Goal: Book appointment/travel/reservation

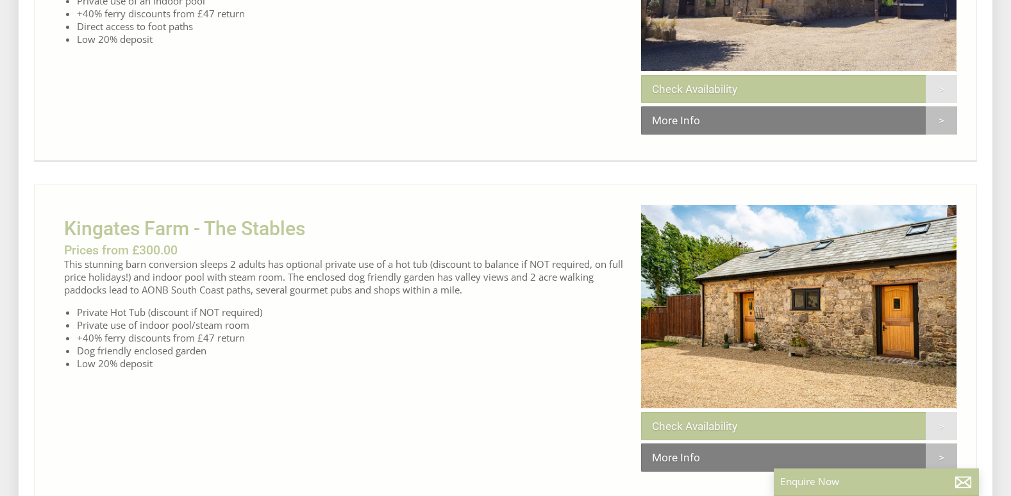
scroll to position [609, 0]
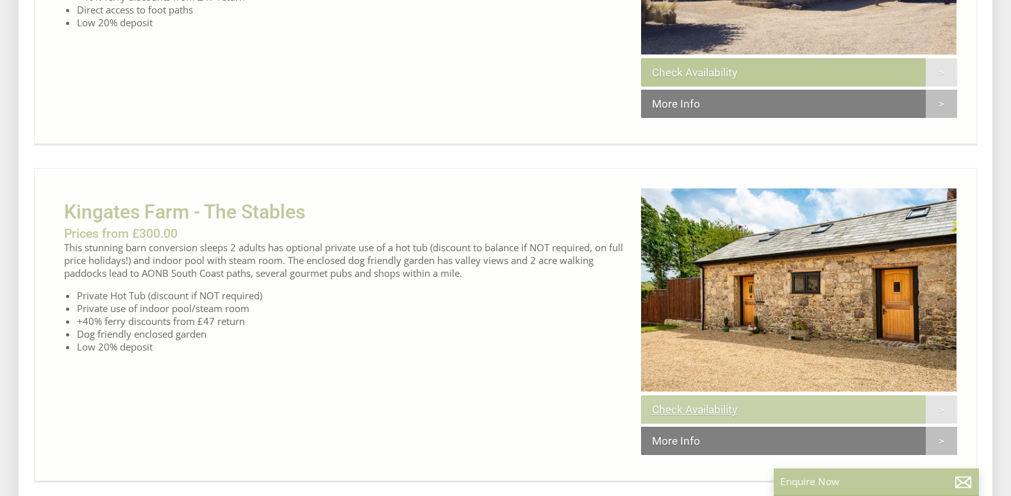
click at [686, 424] on link "Check Availability" at bounding box center [799, 409] width 316 height 28
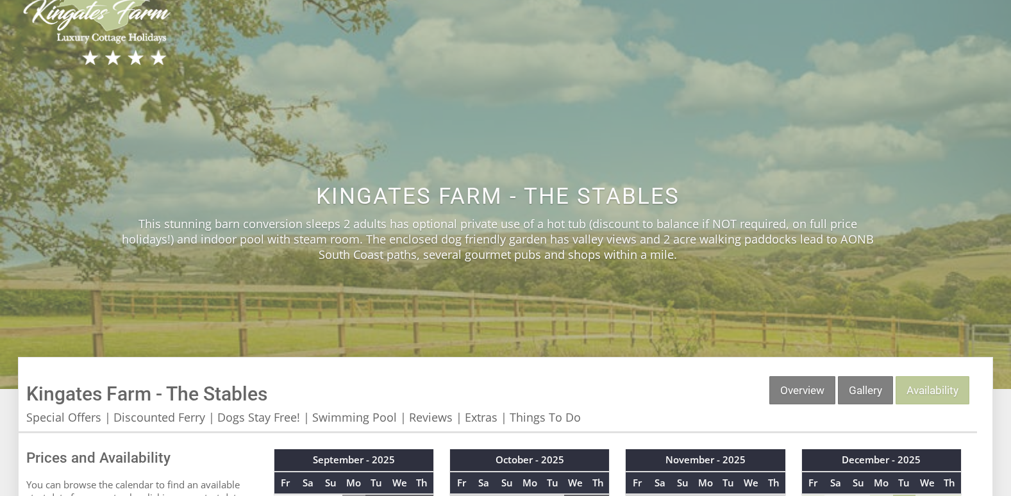
scroll to position [82, 0]
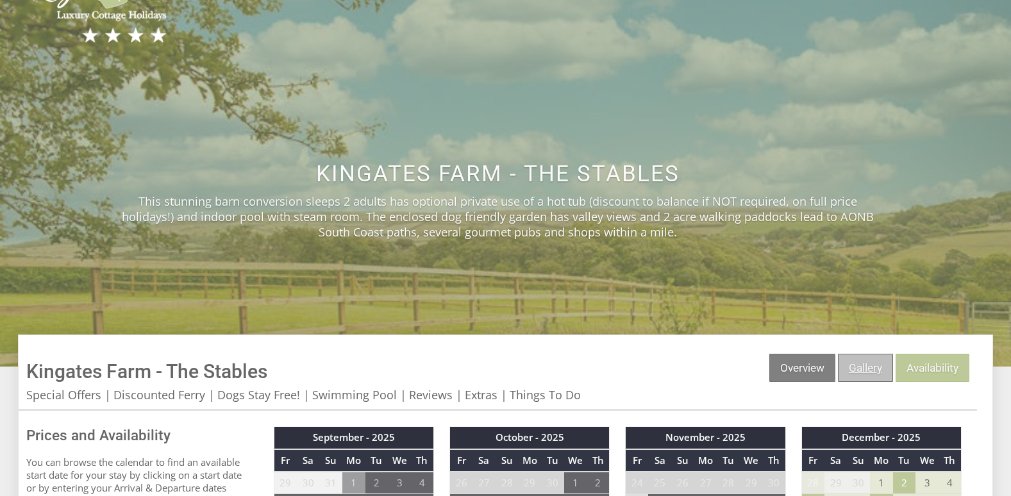
click at [863, 374] on link "Gallery" at bounding box center [865, 368] width 55 height 28
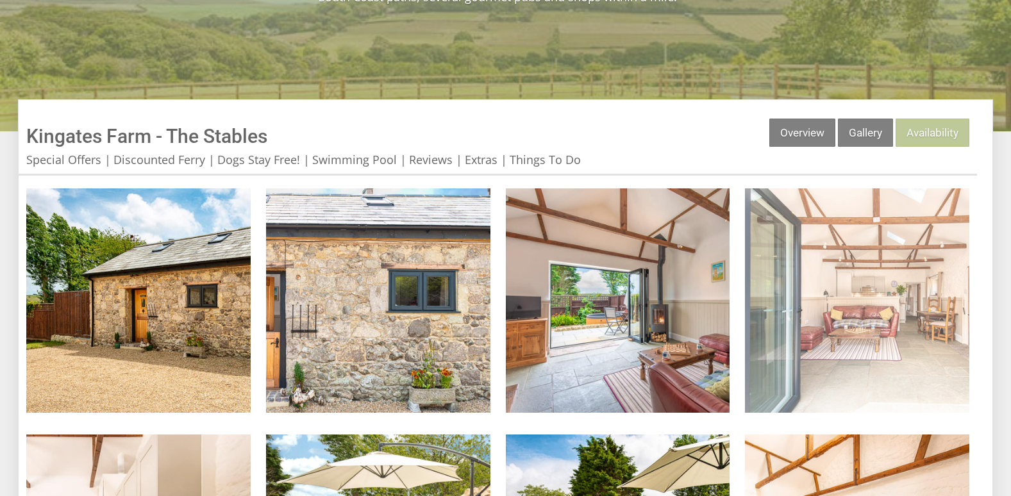
scroll to position [320, 0]
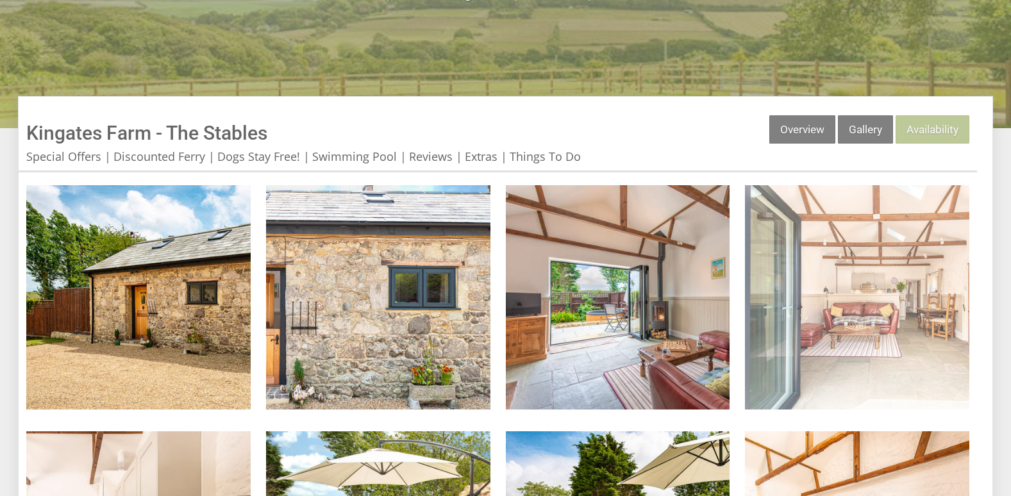
click at [867, 336] on img at bounding box center [857, 297] width 224 height 224
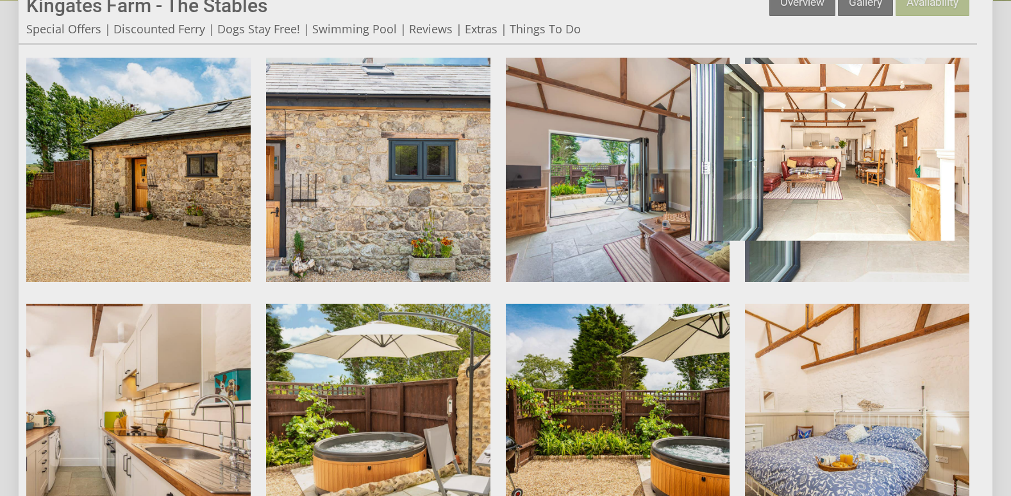
scroll to position [449, 0]
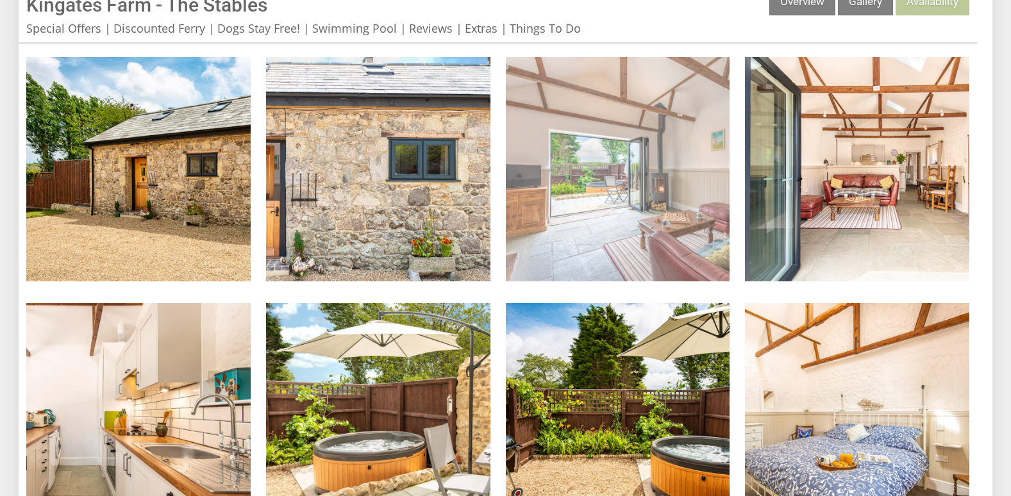
click at [611, 194] on img at bounding box center [618, 169] width 224 height 224
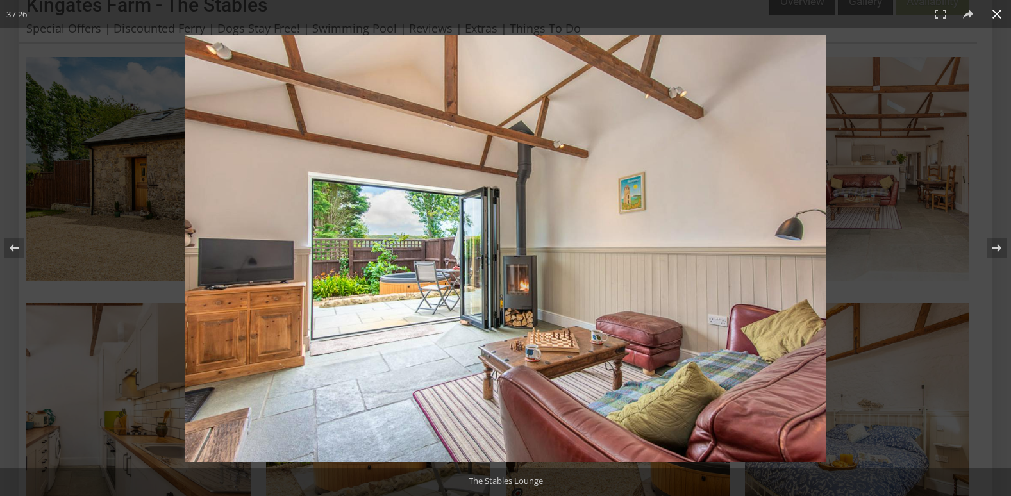
click at [996, 12] on button at bounding box center [996, 14] width 28 height 28
